Goal: Find specific page/section: Find specific page/section

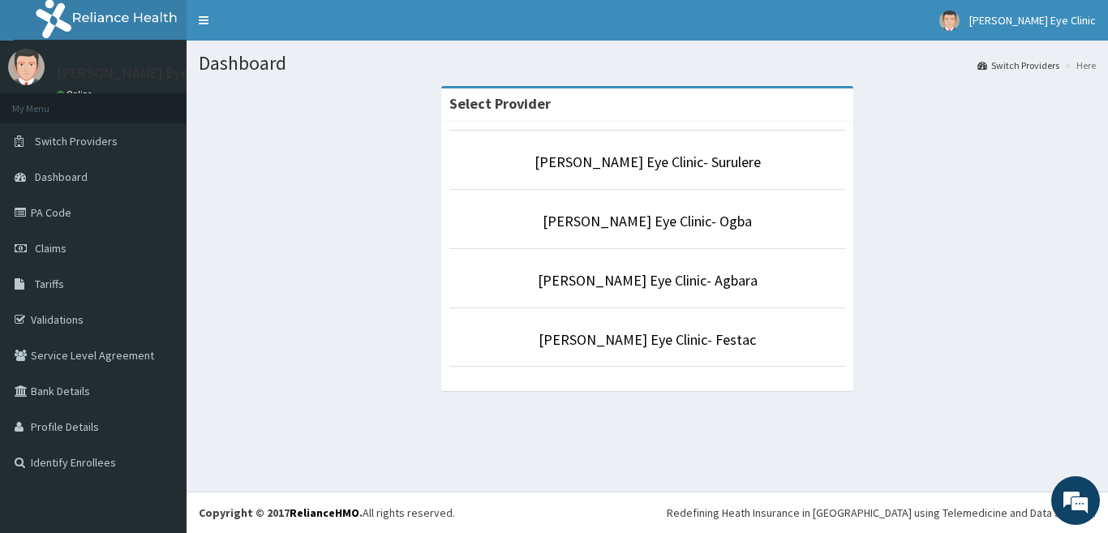
click at [629, 210] on li "[PERSON_NAME] Eye Clinic- Ogba" at bounding box center [647, 219] width 396 height 60
click at [628, 219] on link "[PERSON_NAME] Eye Clinic- Ogba" at bounding box center [647, 221] width 209 height 19
